Goal: Task Accomplishment & Management: Manage account settings

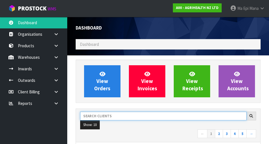
click at [192, 117] on input "text" at bounding box center [163, 115] width 167 height 9
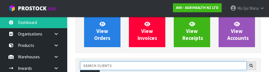
scroll to position [77, 0]
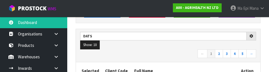
click at [162, 55] on nav "← 1 2 3 4 5 →" at bounding box center [168, 55] width 176 height 10
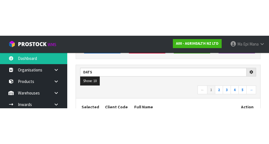
scroll to position [79, 0]
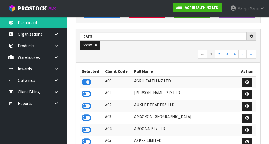
type input "DATS"
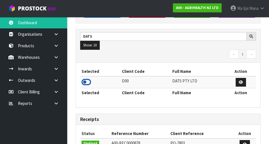
click at [84, 83] on icon at bounding box center [87, 82] width 10 height 8
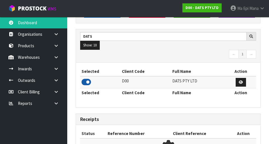
scroll to position [370, 193]
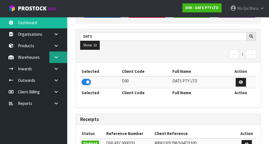
click at [55, 60] on link at bounding box center [58, 56] width 18 height 11
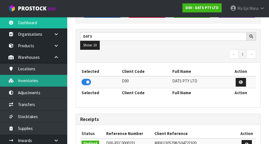
click at [26, 77] on link "Inventories" at bounding box center [33, 80] width 67 height 11
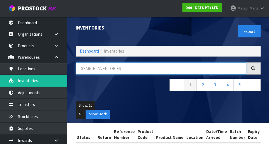
click at [210, 68] on input "text" at bounding box center [161, 68] width 170 height 12
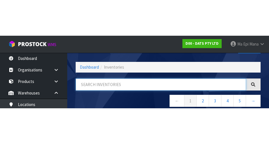
scroll to position [32, 0]
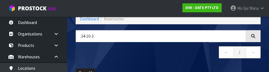
click at [160, 61] on div "34-10-3 ← 1 →" at bounding box center [168, 47] width 193 height 34
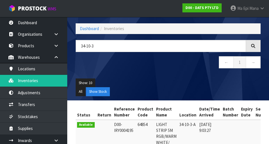
scroll to position [18, 0]
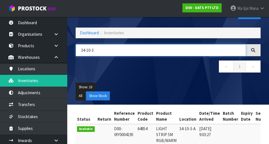
click at [96, 49] on input "34-10-3" at bounding box center [161, 50] width 170 height 12
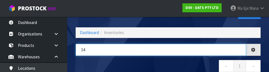
type input "3"
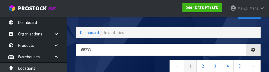
click at [145, 64] on nav "← 1 2 3 4 5 →" at bounding box center [168, 67] width 185 height 14
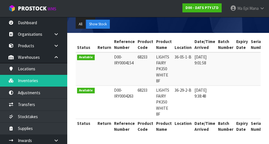
scroll to position [0, 0]
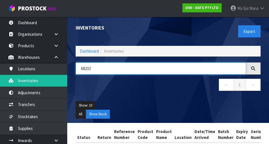
click at [209, 62] on input "68233" at bounding box center [161, 68] width 170 height 12
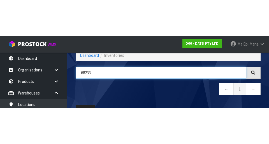
scroll to position [32, 0]
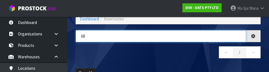
type input "6"
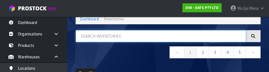
click at [220, 36] on input "text" at bounding box center [161, 36] width 170 height 12
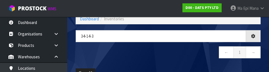
click at [187, 56] on nav "← 1 →" at bounding box center [168, 54] width 185 height 14
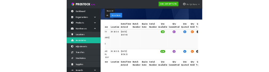
scroll to position [0, 0]
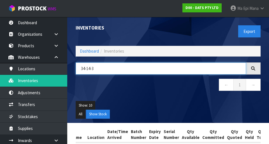
click at [202, 68] on input "34-14-3" at bounding box center [161, 68] width 170 height 12
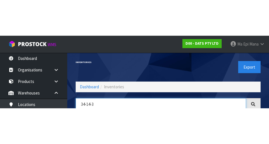
scroll to position [32, 0]
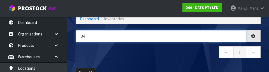
type input "3"
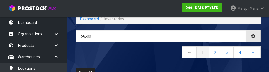
click at [156, 61] on div "56500 ← 1 2 3 4 →" at bounding box center [168, 47] width 193 height 34
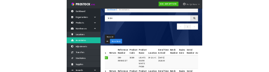
scroll to position [0, 0]
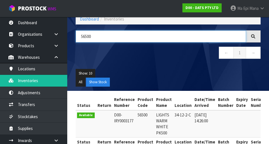
click at [105, 38] on input "56500" at bounding box center [161, 36] width 170 height 12
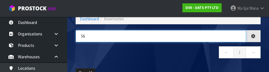
type input "5"
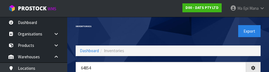
click at [206, 33] on div "Export" at bounding box center [216, 31] width 97 height 29
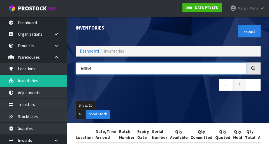
click at [199, 66] on input "64854" at bounding box center [161, 68] width 170 height 12
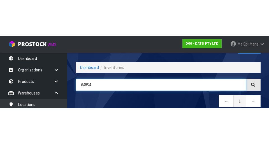
scroll to position [32, 0]
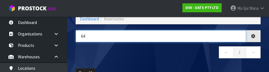
type input "6"
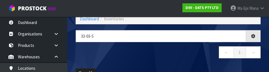
click at [188, 58] on nav "← 1 →" at bounding box center [168, 54] width 185 height 14
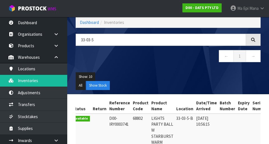
scroll to position [25, 0]
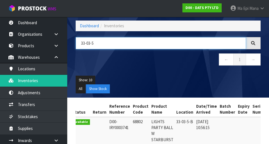
click at [100, 44] on input "33-03-5" at bounding box center [161, 43] width 170 height 12
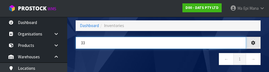
type input "3"
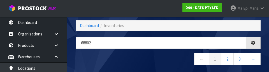
click at [140, 58] on nav "← 1 2 3 →" at bounding box center [168, 60] width 185 height 14
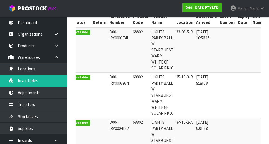
scroll to position [98, 0]
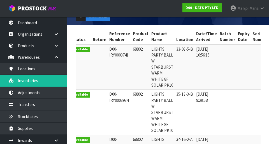
click at [251, 119] on td at bounding box center [260, 111] width 18 height 45
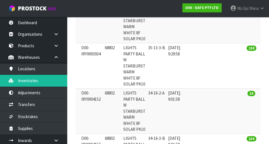
scroll to position [0, 0]
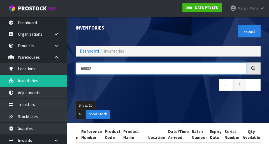
click at [195, 70] on input "68802" at bounding box center [161, 68] width 170 height 12
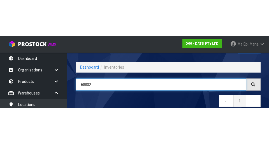
scroll to position [32, 0]
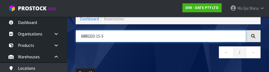
click at [90, 36] on input "6880233-15-5" at bounding box center [161, 36] width 170 height 12
click at [92, 36] on input "6880233-15-5" at bounding box center [161, 36] width 170 height 12
click at [164, 38] on input "33-15-5" at bounding box center [161, 36] width 170 height 12
type input "33-15-5"
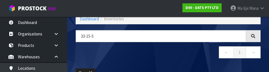
click at [183, 59] on nav "← 1 →" at bounding box center [168, 54] width 185 height 14
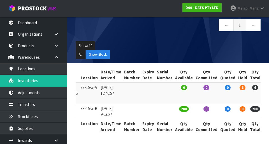
scroll to position [0, 116]
click at [268, 90] on icon at bounding box center [270, 89] width 4 height 4
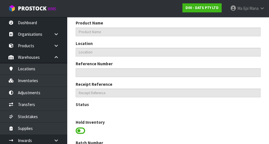
type input "68795"
type input "FAIRY LIGHTS MULTICOLOR++LEDS 8F SOLAR PK750"
type input "33-15-5-A"
type input "D00-IRY0003682"
type input "D00-REC0000204"
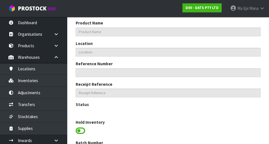
type textarea "68795 - 0 AVAILABLE IN LOCATION"
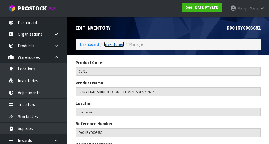
click at [117, 45] on link "Inventories" at bounding box center [114, 44] width 20 height 5
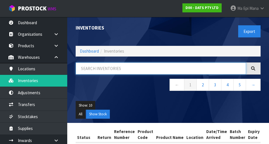
click at [207, 68] on input "text" at bounding box center [161, 68] width 170 height 12
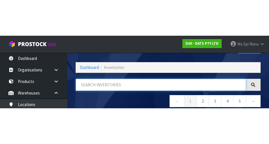
scroll to position [32, 0]
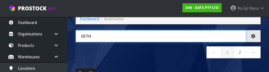
type input "68794"
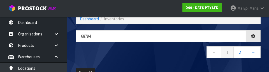
click at [178, 60] on nav "← 1 2 →" at bounding box center [168, 54] width 185 height 14
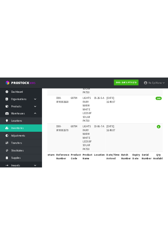
scroll to position [0, 0]
